Goal: Information Seeking & Learning: Learn about a topic

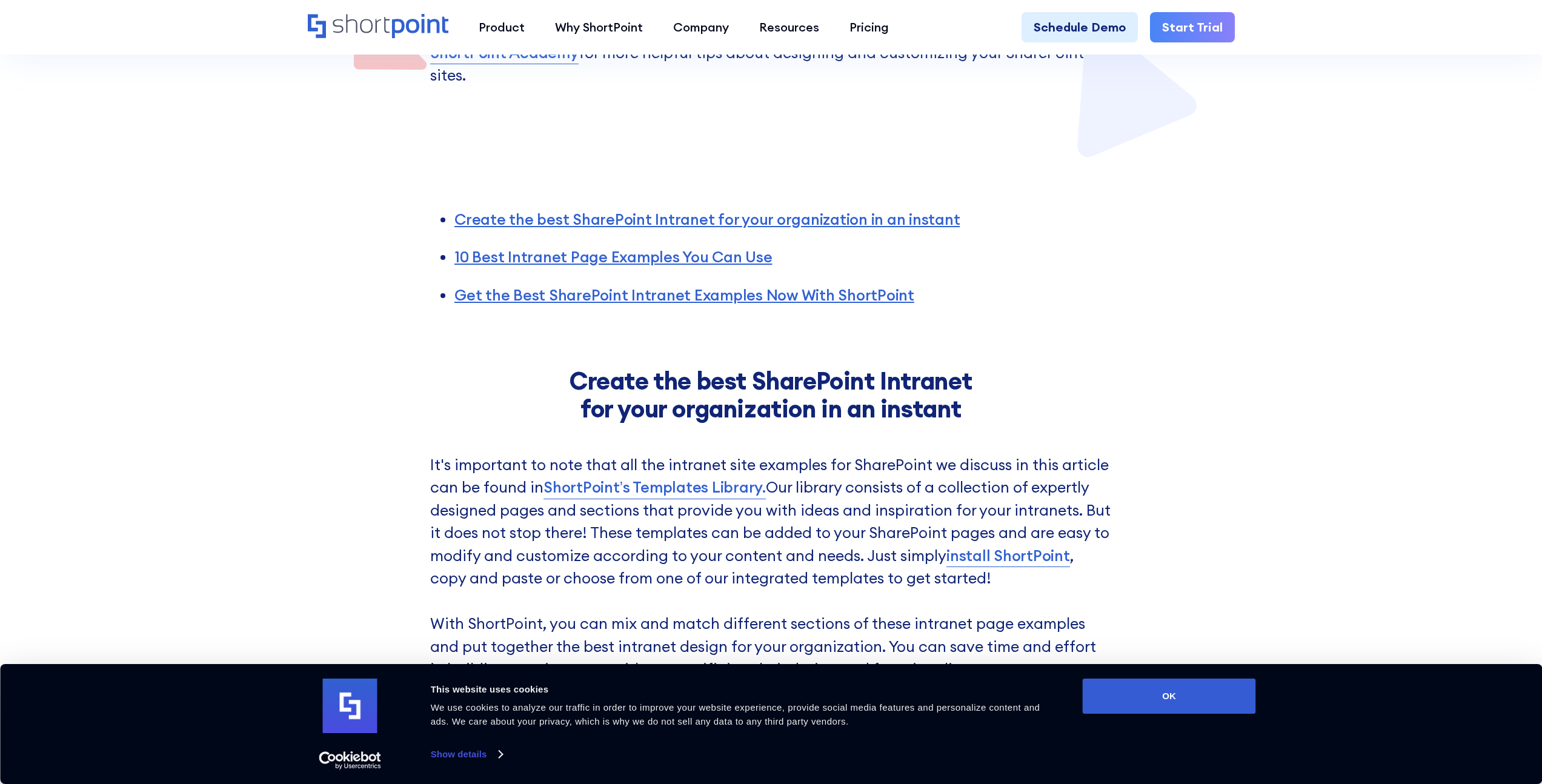
scroll to position [678, 0]
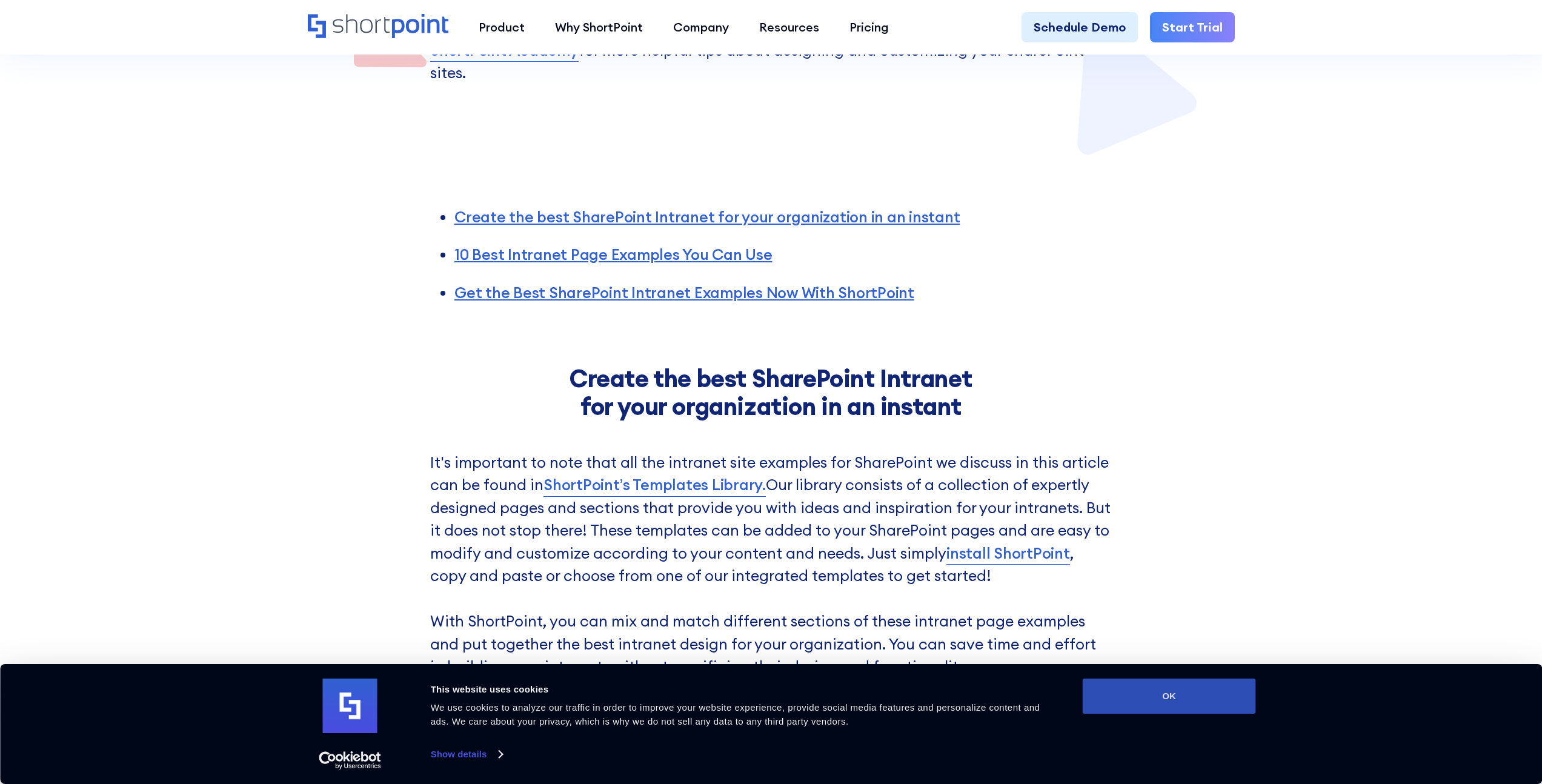
click at [1125, 689] on button "OK" at bounding box center [1169, 696] width 173 height 35
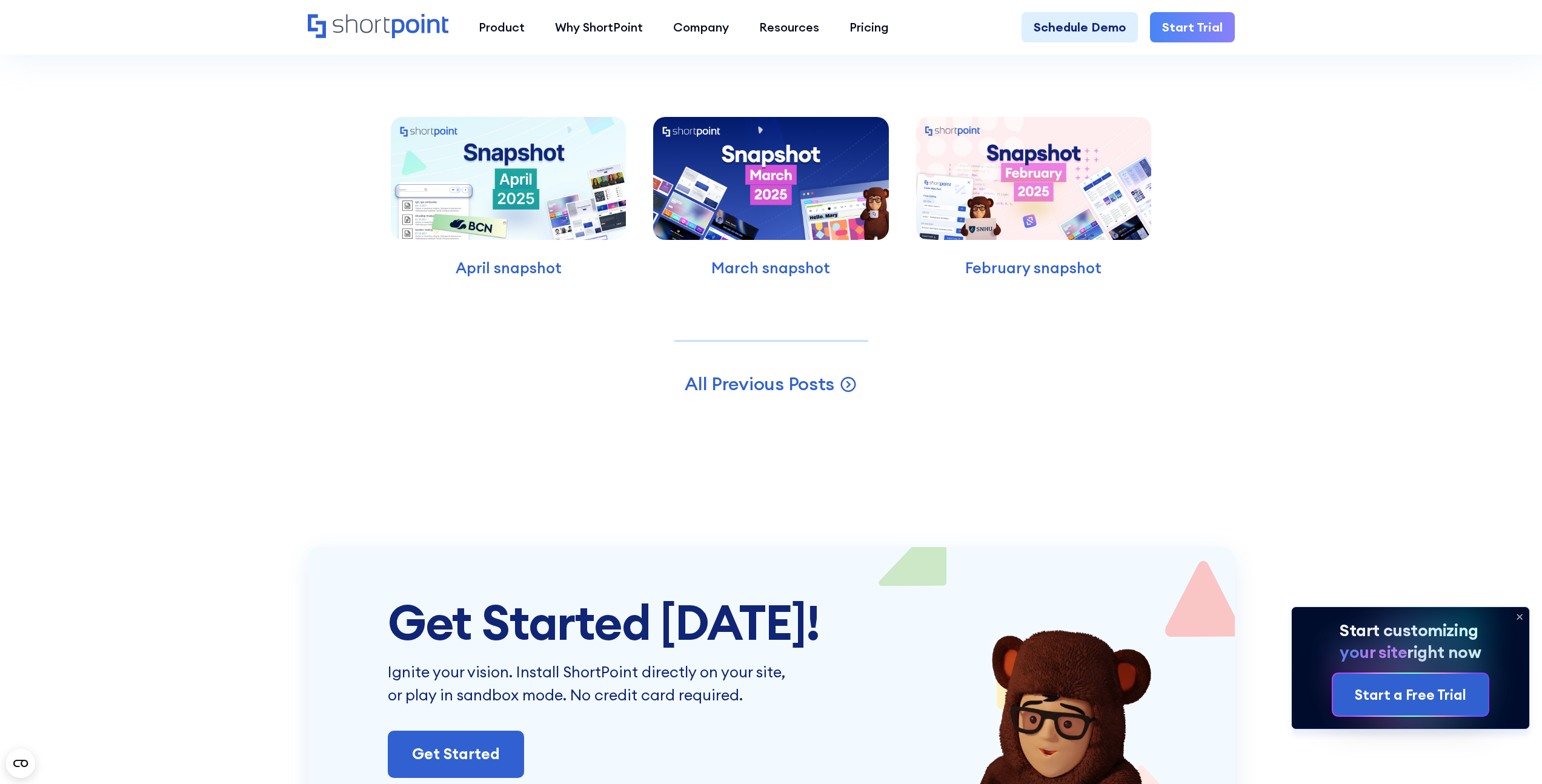
scroll to position [3771, 0]
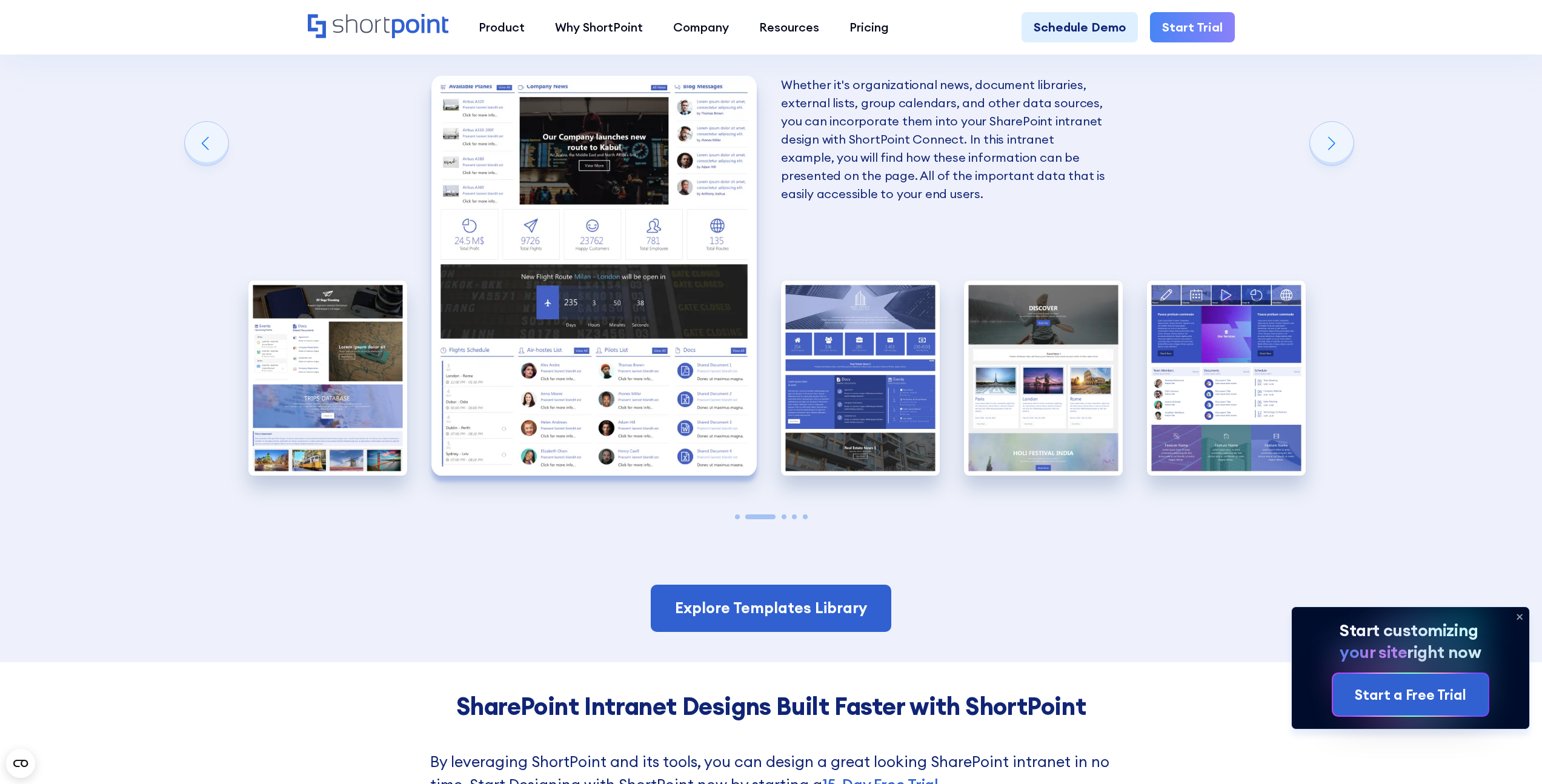
scroll to position [2222, 0]
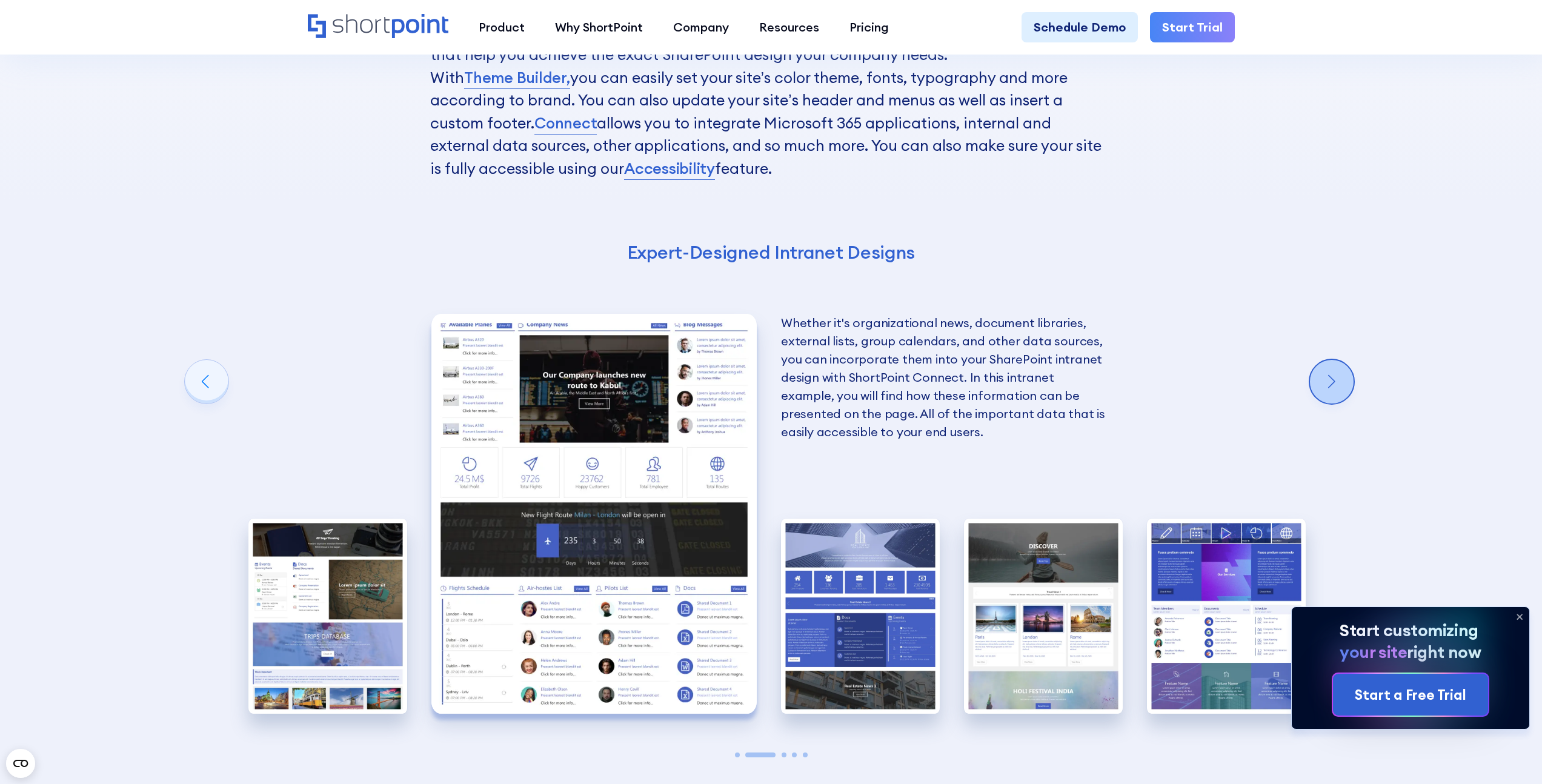
click at [1321, 390] on div "Next slide" at bounding box center [1332, 381] width 44 height 44
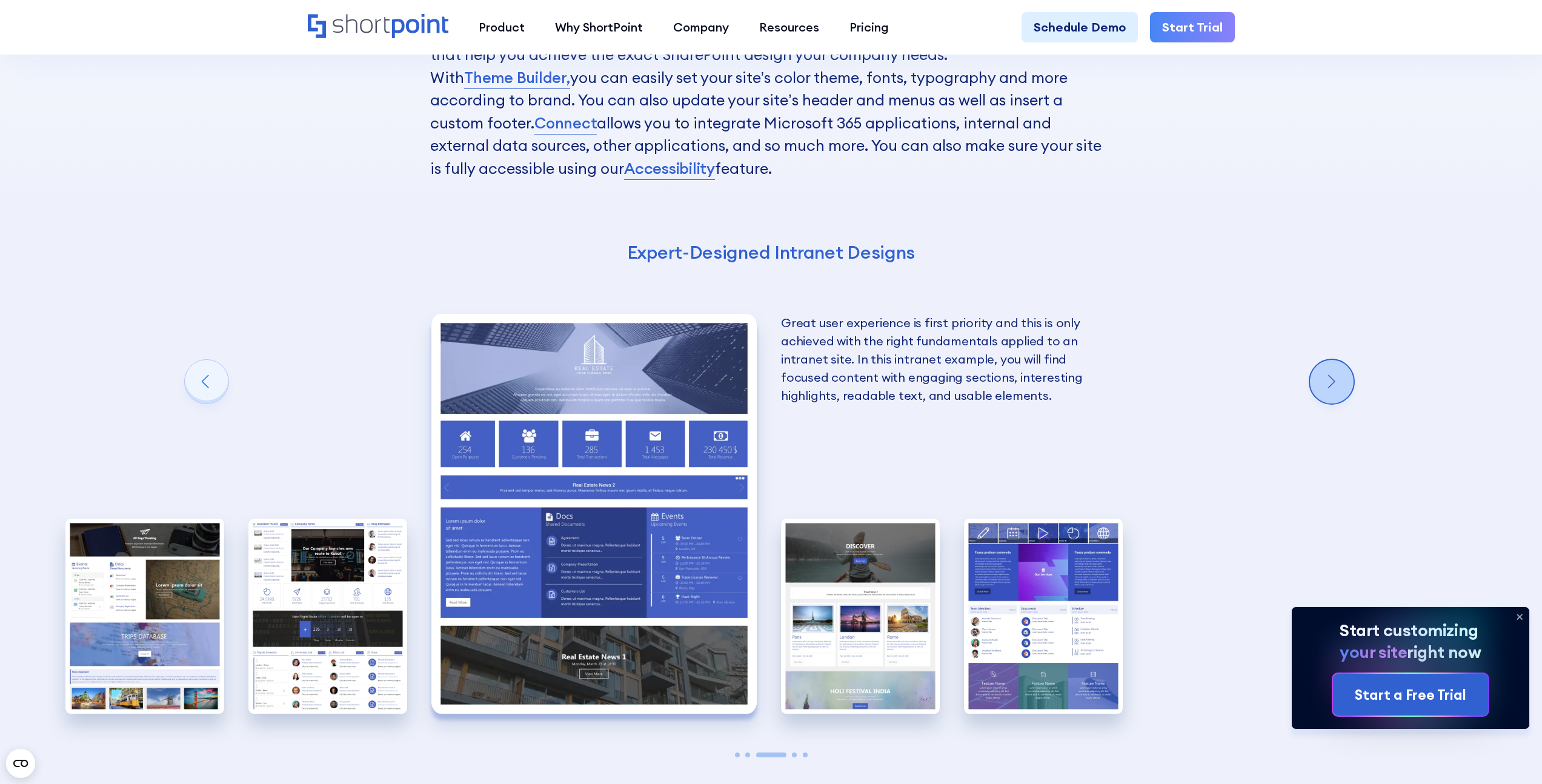
click at [1321, 390] on div "Next slide" at bounding box center [1332, 381] width 44 height 44
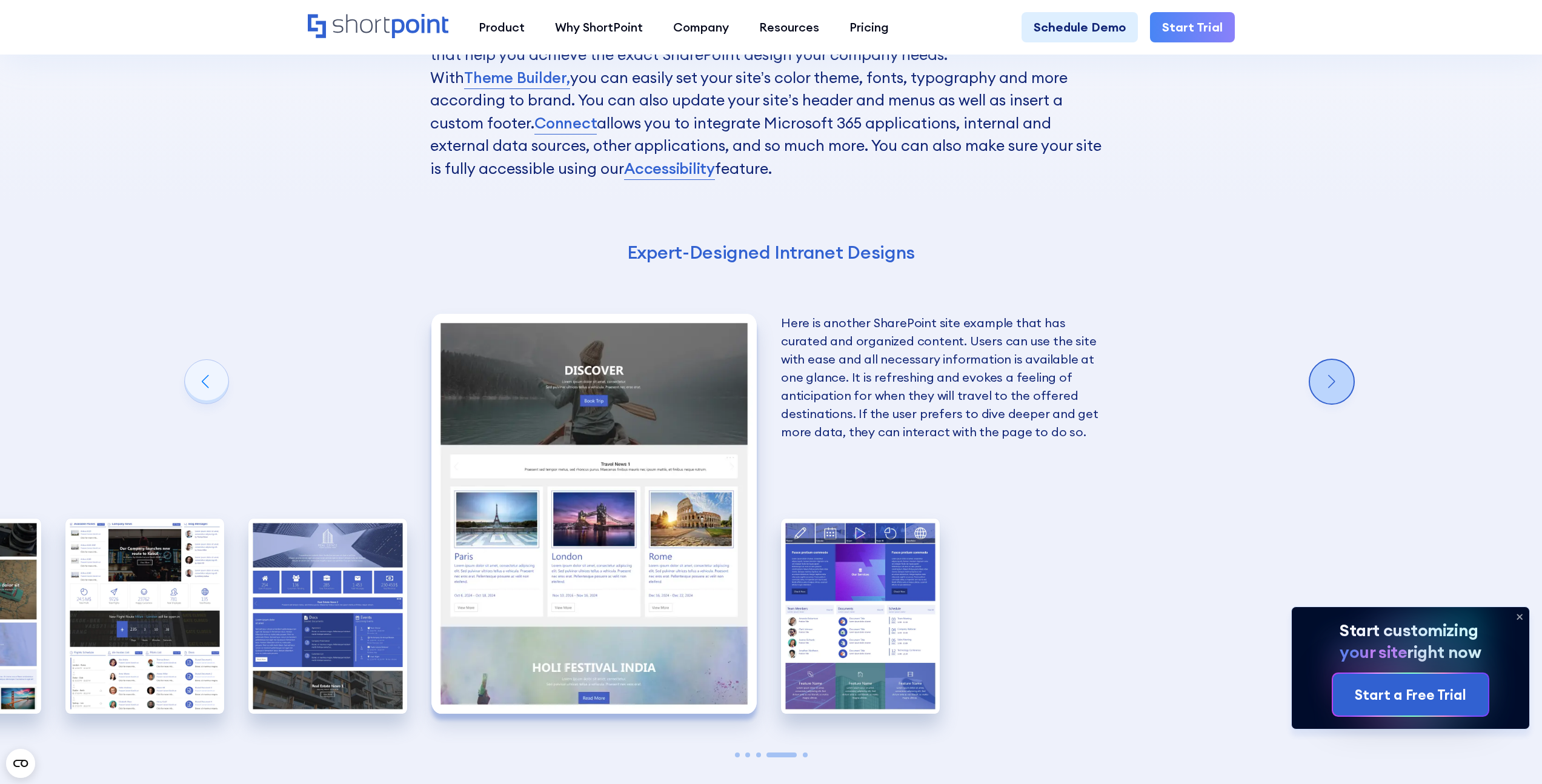
click at [1321, 390] on div "Next slide" at bounding box center [1332, 381] width 44 height 44
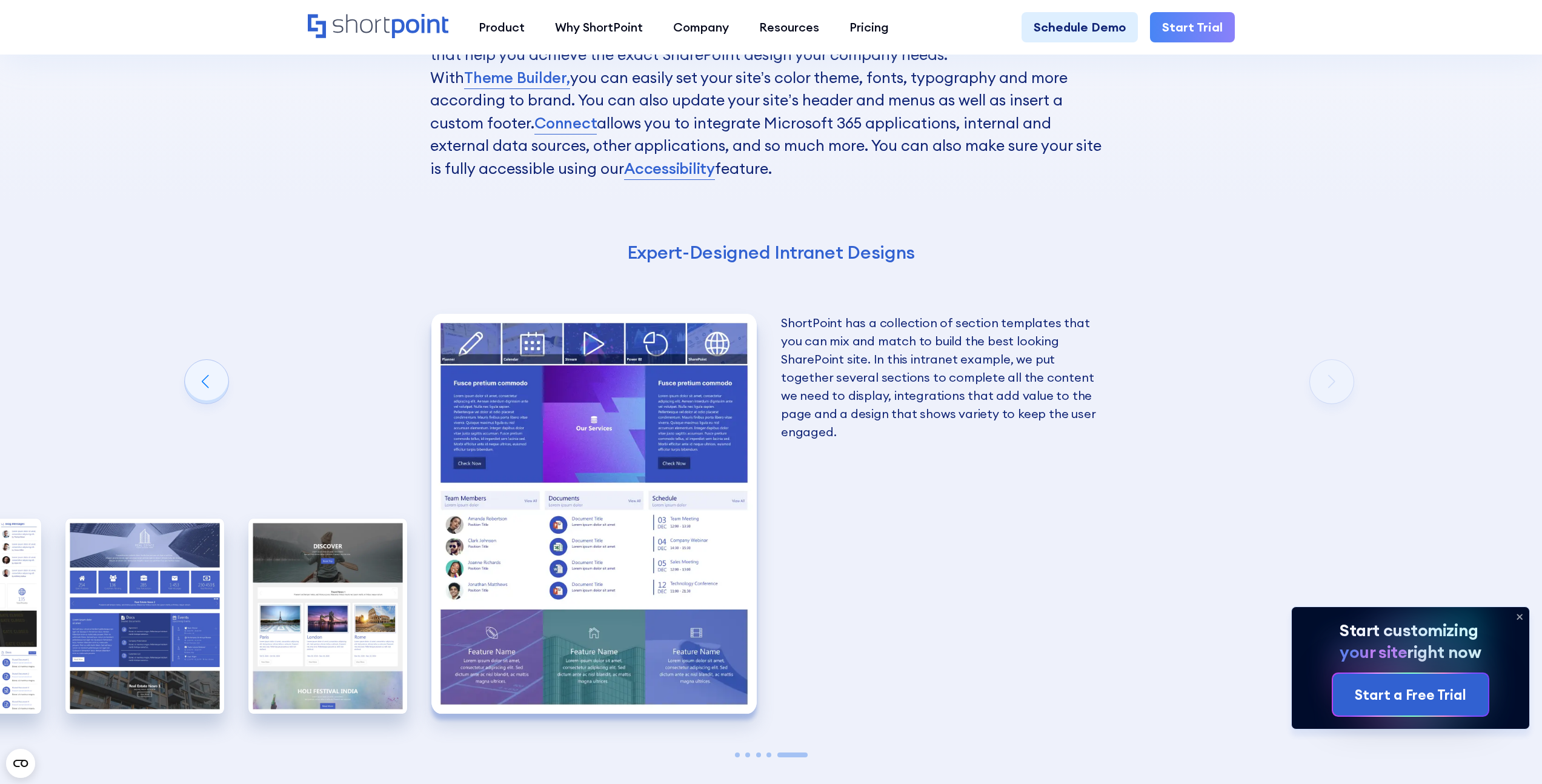
click at [1321, 390] on div "Get Excellent SharePoint Intranet Examples With ShortPoint Designing an excelle…" at bounding box center [771, 302] width 1542 height 1196
